Goal: Task Accomplishment & Management: Complete application form

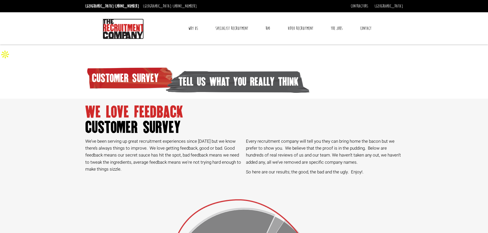
click at [126, 29] on img at bounding box center [123, 29] width 41 height 20
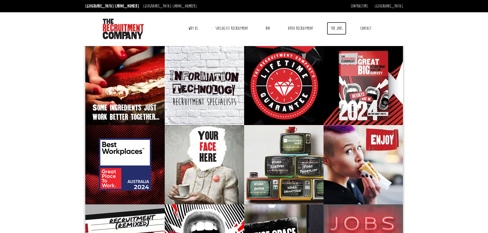
click at [332, 29] on link "The Jobs" at bounding box center [336, 28] width 19 height 13
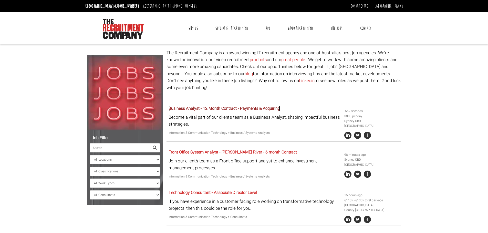
click at [199, 106] on link "Business Analyst - 12 Month Contract - Payments & Acquiring" at bounding box center [224, 109] width 111 height 6
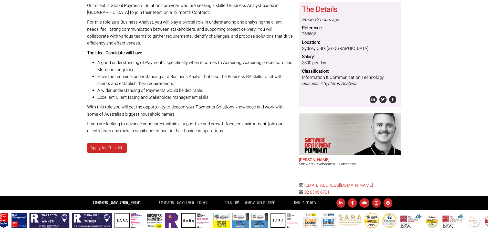
scroll to position [75, 0]
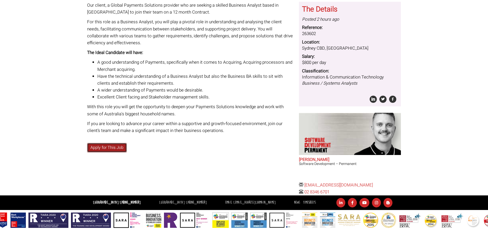
click at [116, 150] on link "Apply for This Job" at bounding box center [107, 147] width 40 height 9
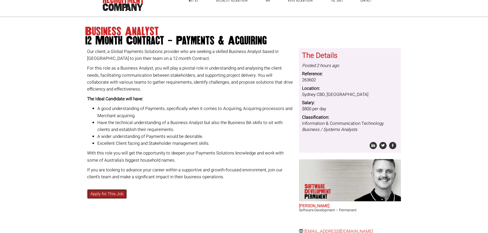
scroll to position [0, 0]
